Goal: Task Accomplishment & Management: Manage account settings

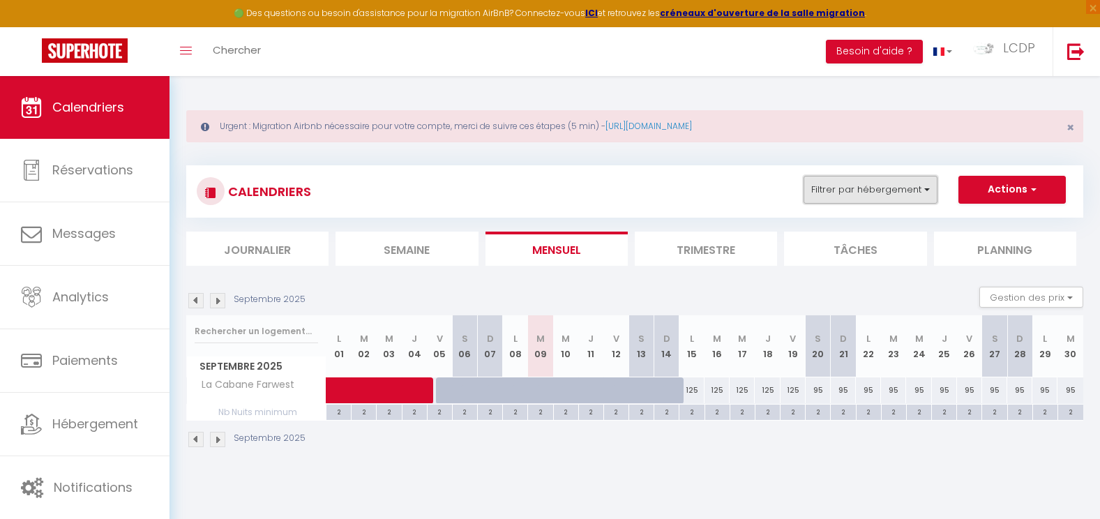
click at [867, 177] on button "Filtrer par hébergement" at bounding box center [871, 190] width 134 height 28
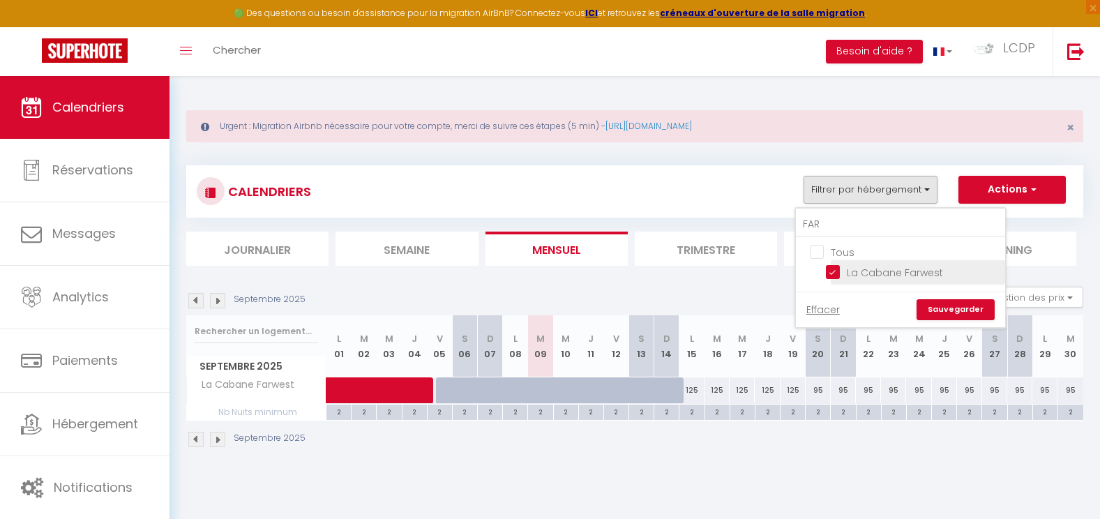
click at [838, 274] on input "La Cabane Farwest" at bounding box center [913, 271] width 174 height 14
checkbox input "false"
click at [834, 225] on input "FAR" at bounding box center [900, 224] width 209 height 25
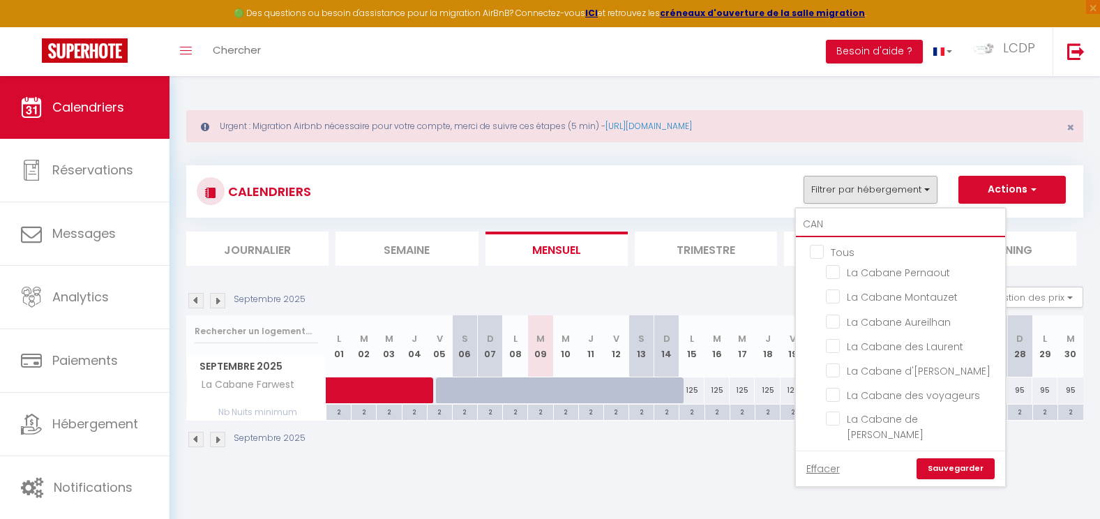
type input "CANN"
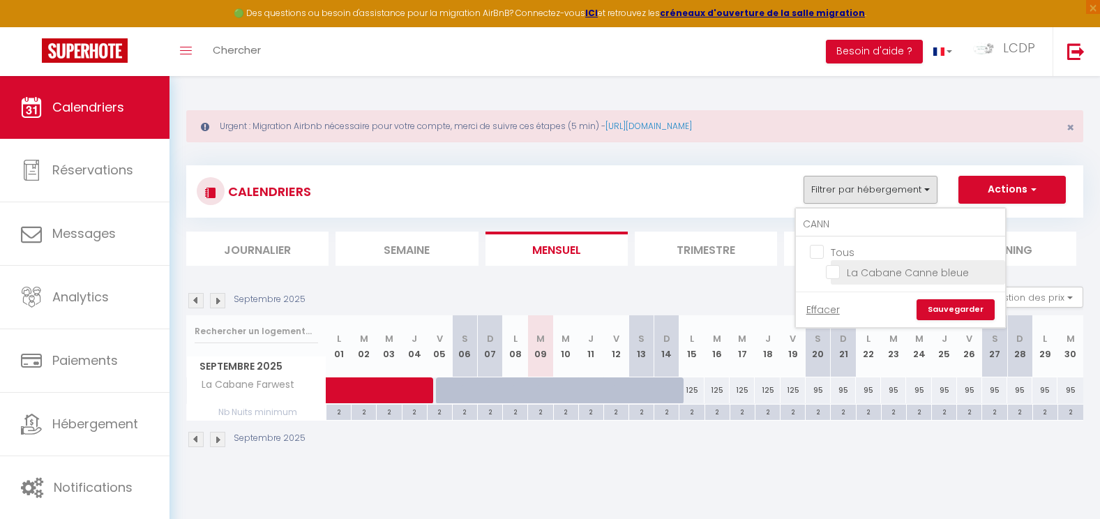
click at [859, 279] on span "La Cabane Canne bleue" at bounding box center [908, 273] width 122 height 14
click at [859, 278] on input "La Cabane Canne bleue" at bounding box center [913, 271] width 174 height 14
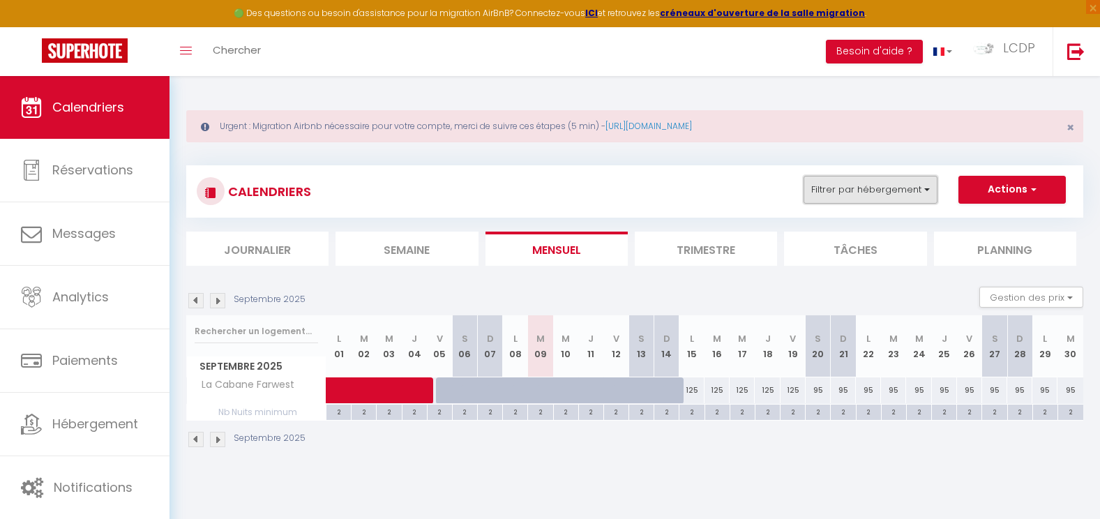
click at [906, 195] on button "Filtrer par hébergement" at bounding box center [871, 190] width 134 height 28
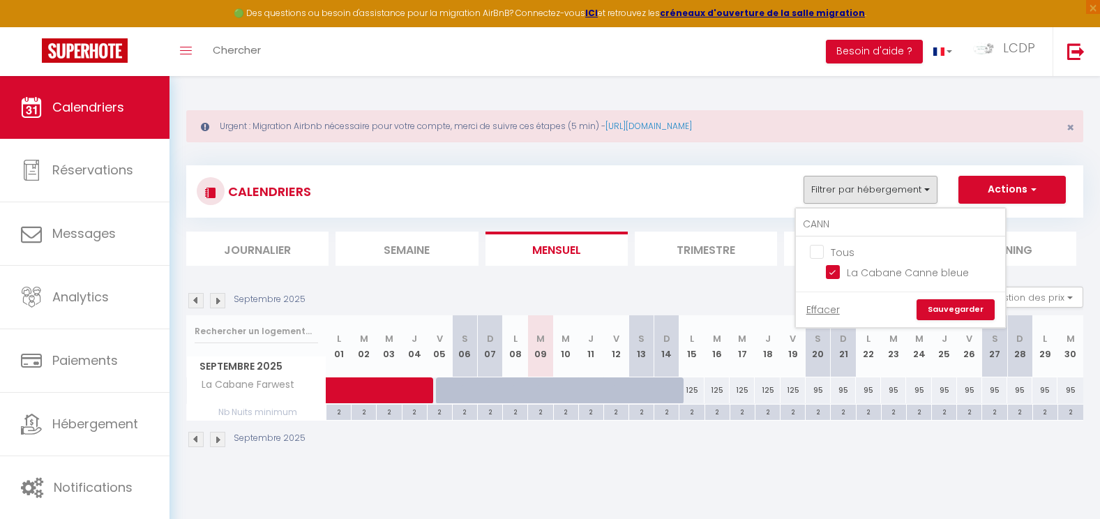
click at [948, 301] on link "Sauvegarder" at bounding box center [956, 309] width 78 height 21
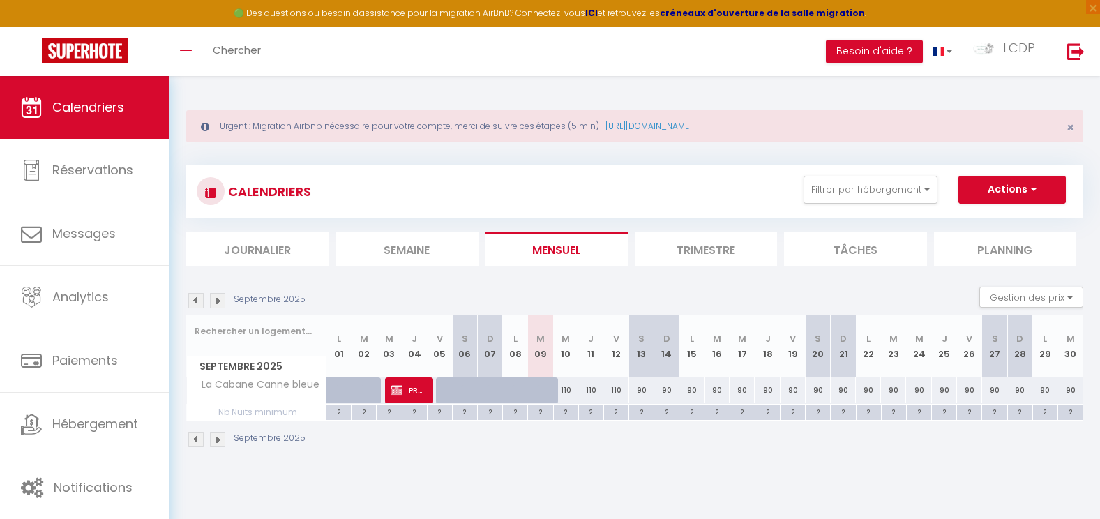
click at [203, 301] on img at bounding box center [195, 300] width 15 height 15
select select
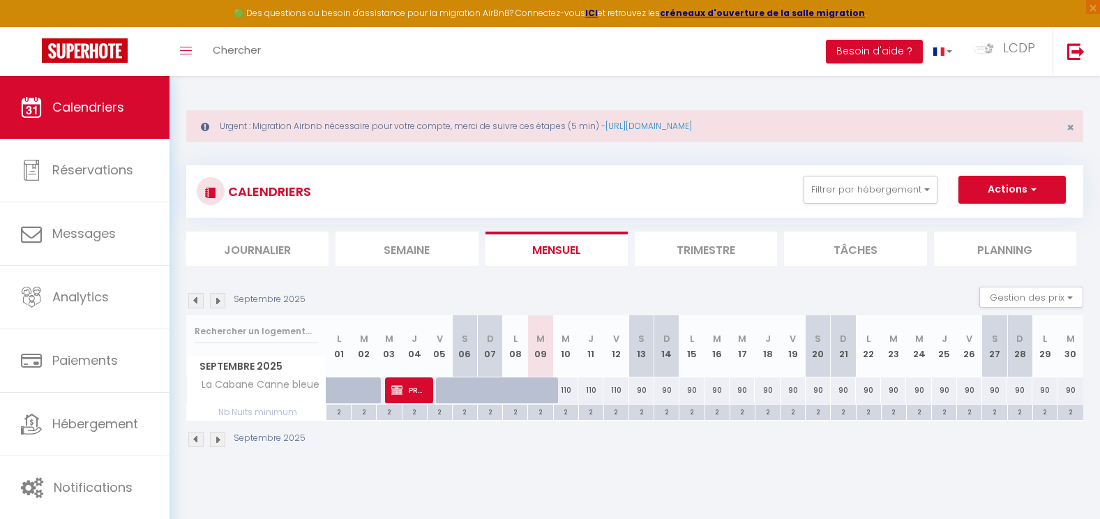
select select
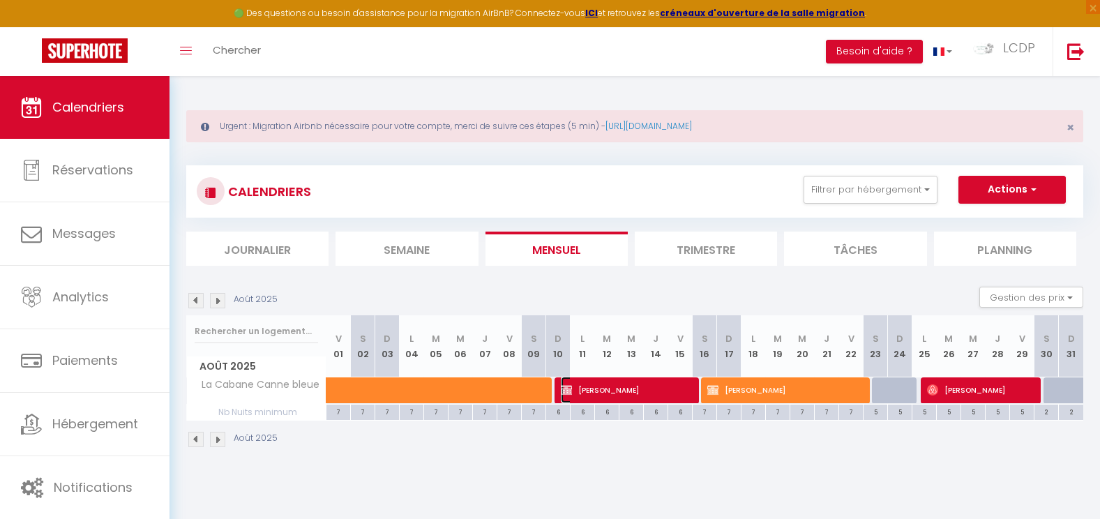
click at [655, 389] on span "Stéphane MARATRAT" at bounding box center [626, 390] width 130 height 27
select select "OK"
select select "KO"
select select "0"
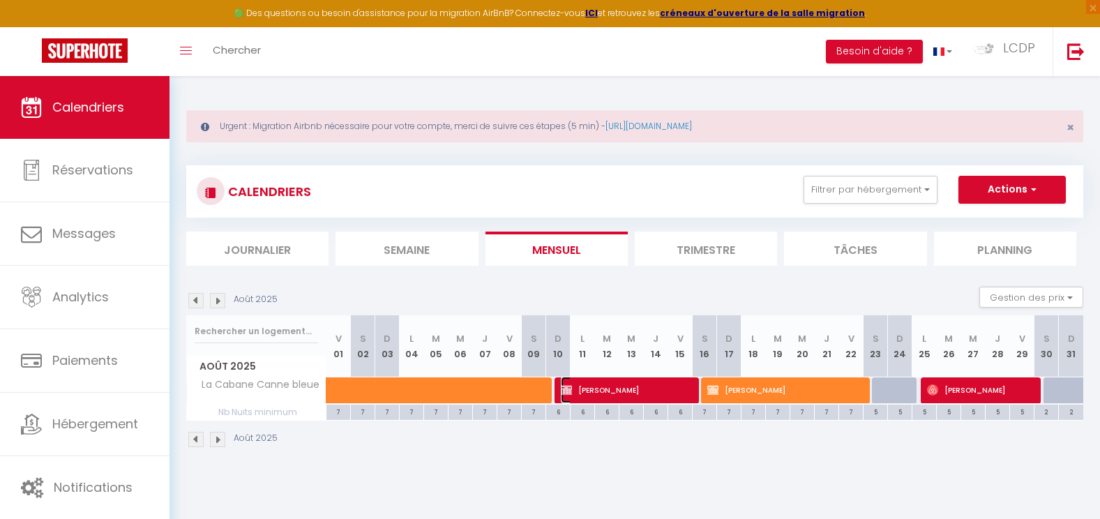
select select "1"
select select
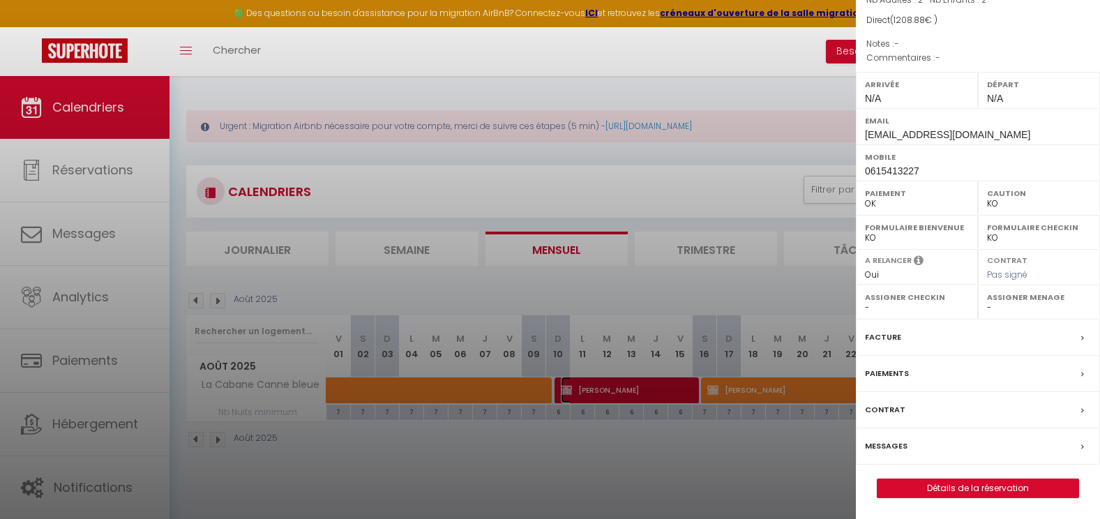
scroll to position [154, 0]
click at [1029, 484] on link "Détails de la réservation" at bounding box center [978, 488] width 201 height 18
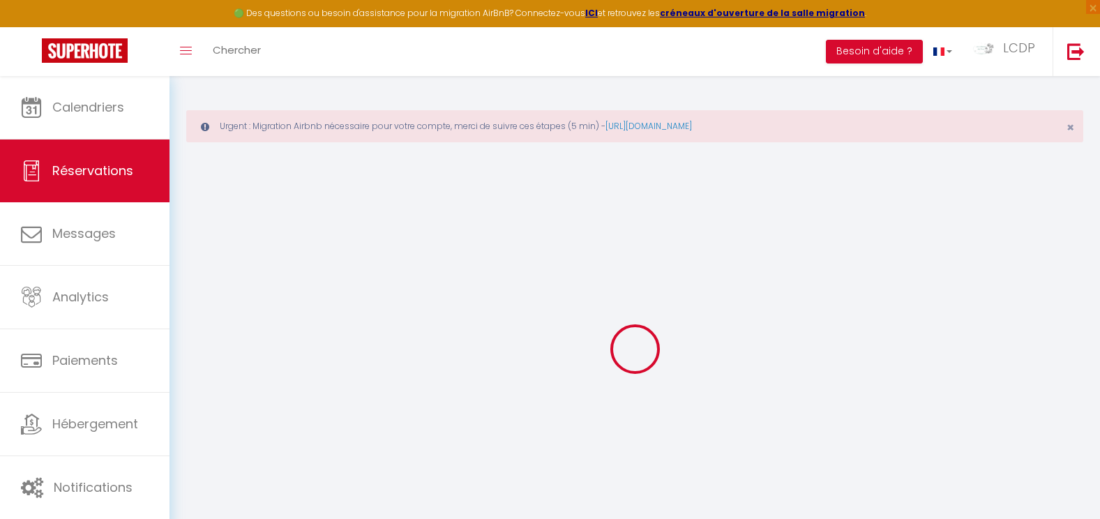
select select
checkbox input "false"
select select
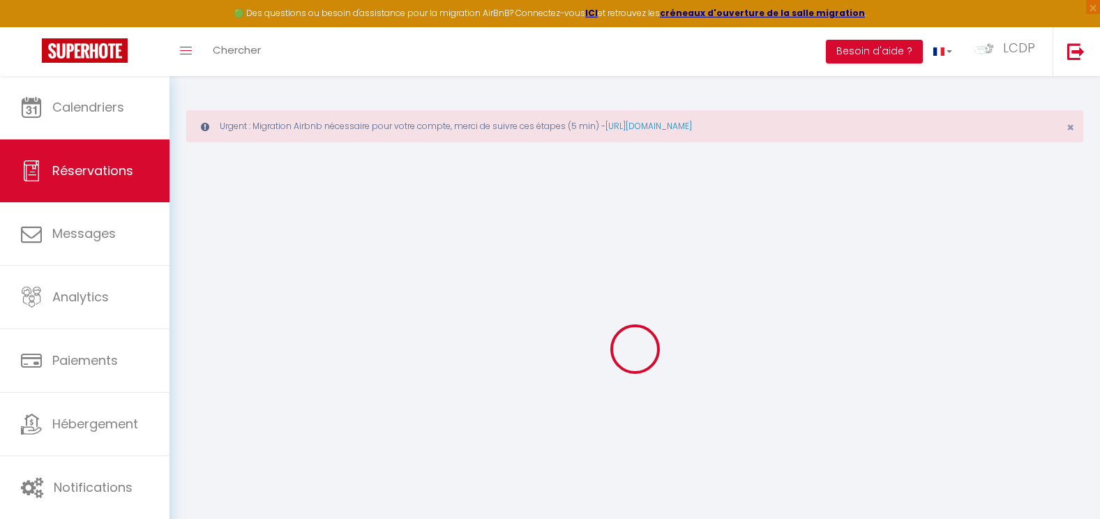
checkbox input "false"
type input "90"
type input "38.88"
select select
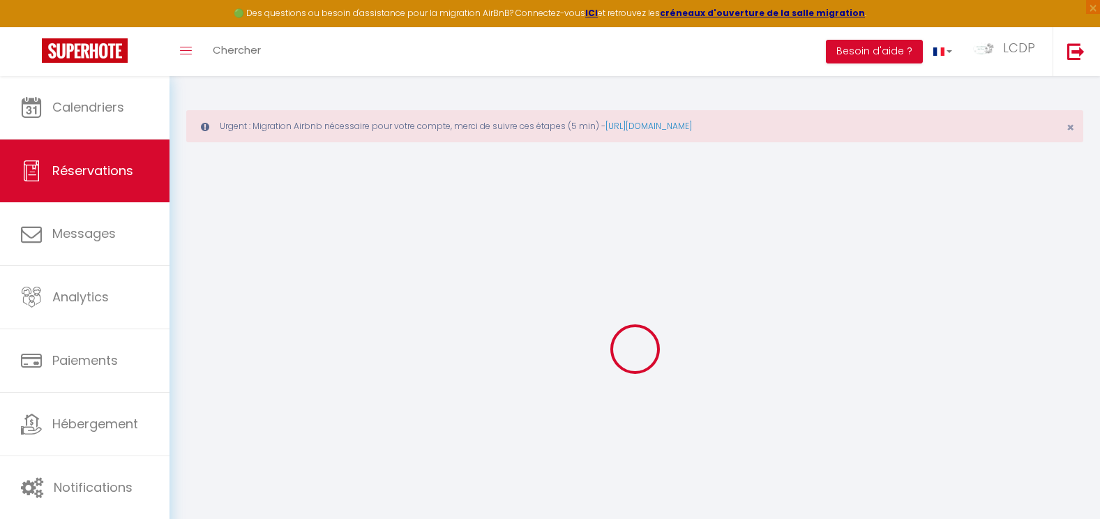
checkbox input "false"
select select
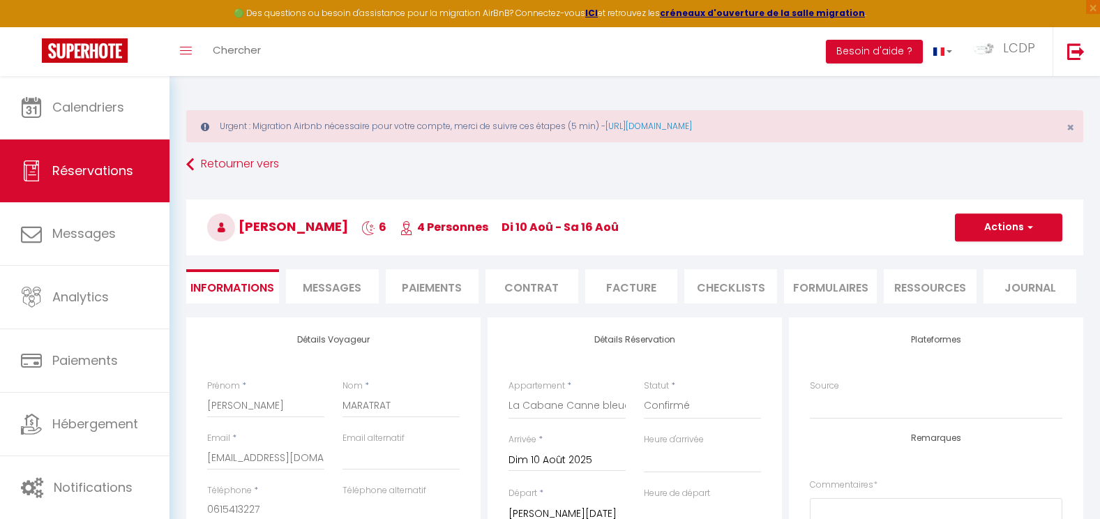
click at [638, 286] on li "Facture" at bounding box center [631, 286] width 93 height 34
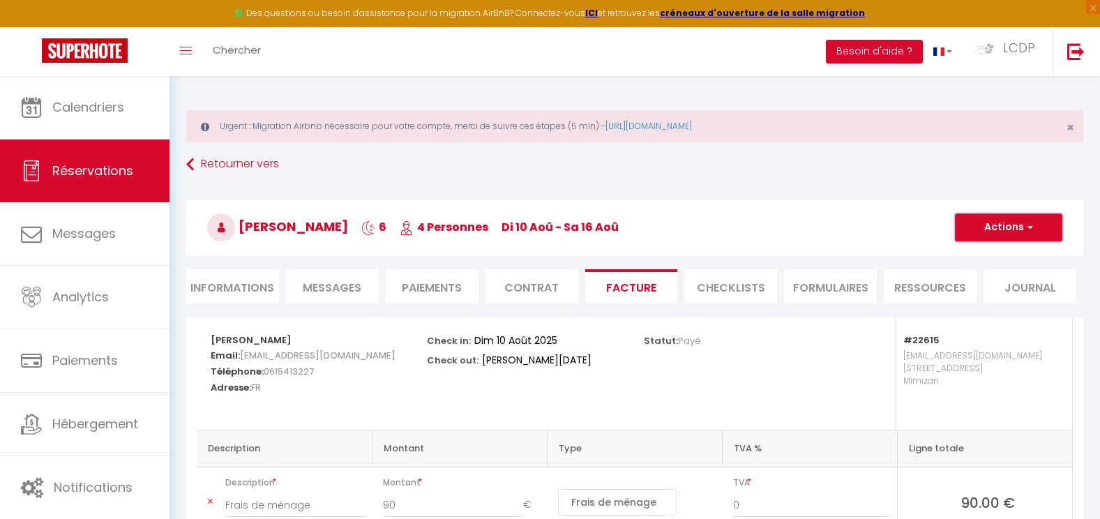
click at [1011, 225] on button "Actions" at bounding box center [1008, 228] width 107 height 28
click at [996, 275] on link "Aperçu et éditer" at bounding box center [998, 276] width 117 height 18
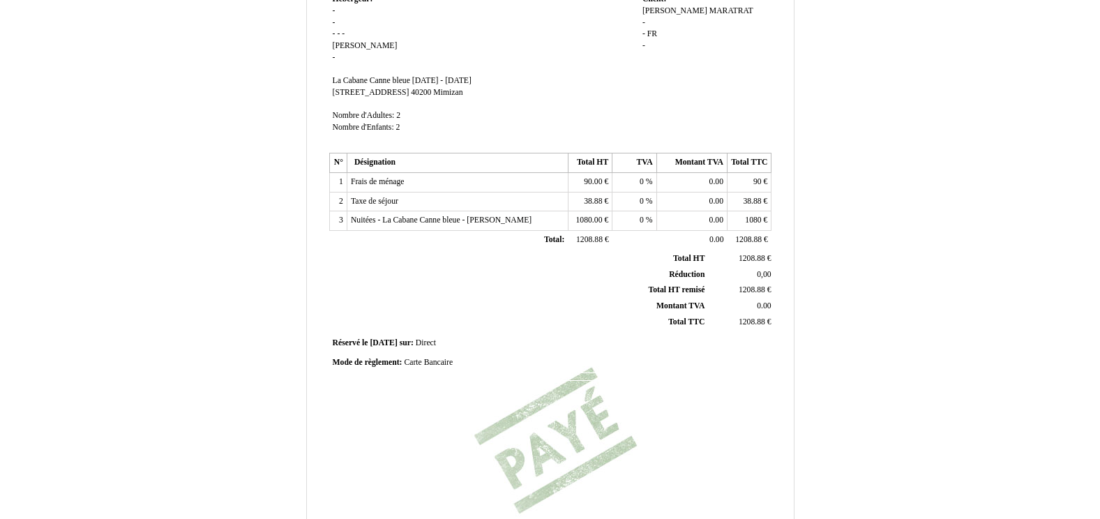
scroll to position [323, 0]
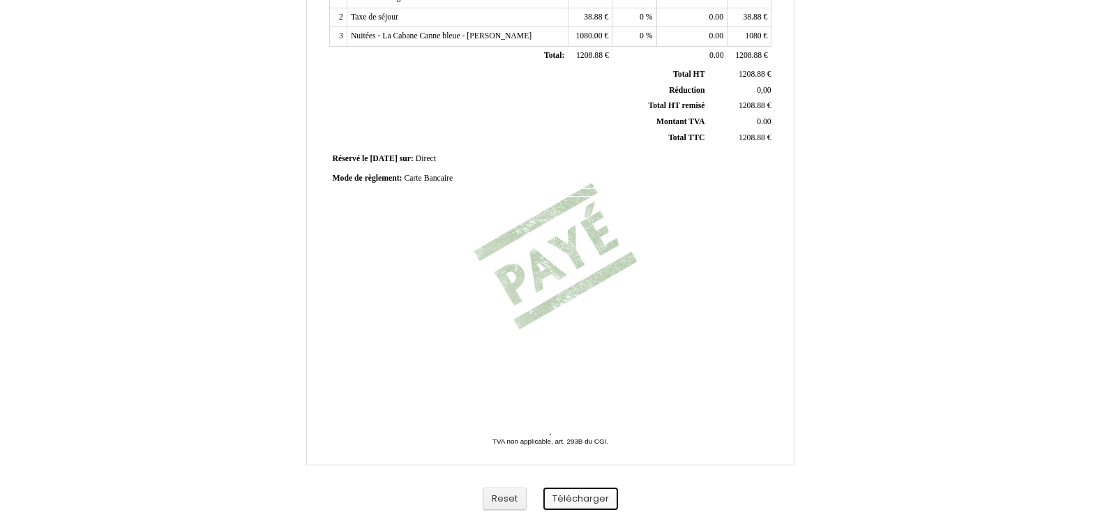
click at [558, 502] on button "Télécharger" at bounding box center [581, 499] width 75 height 23
